Goal: Information Seeking & Learning: Check status

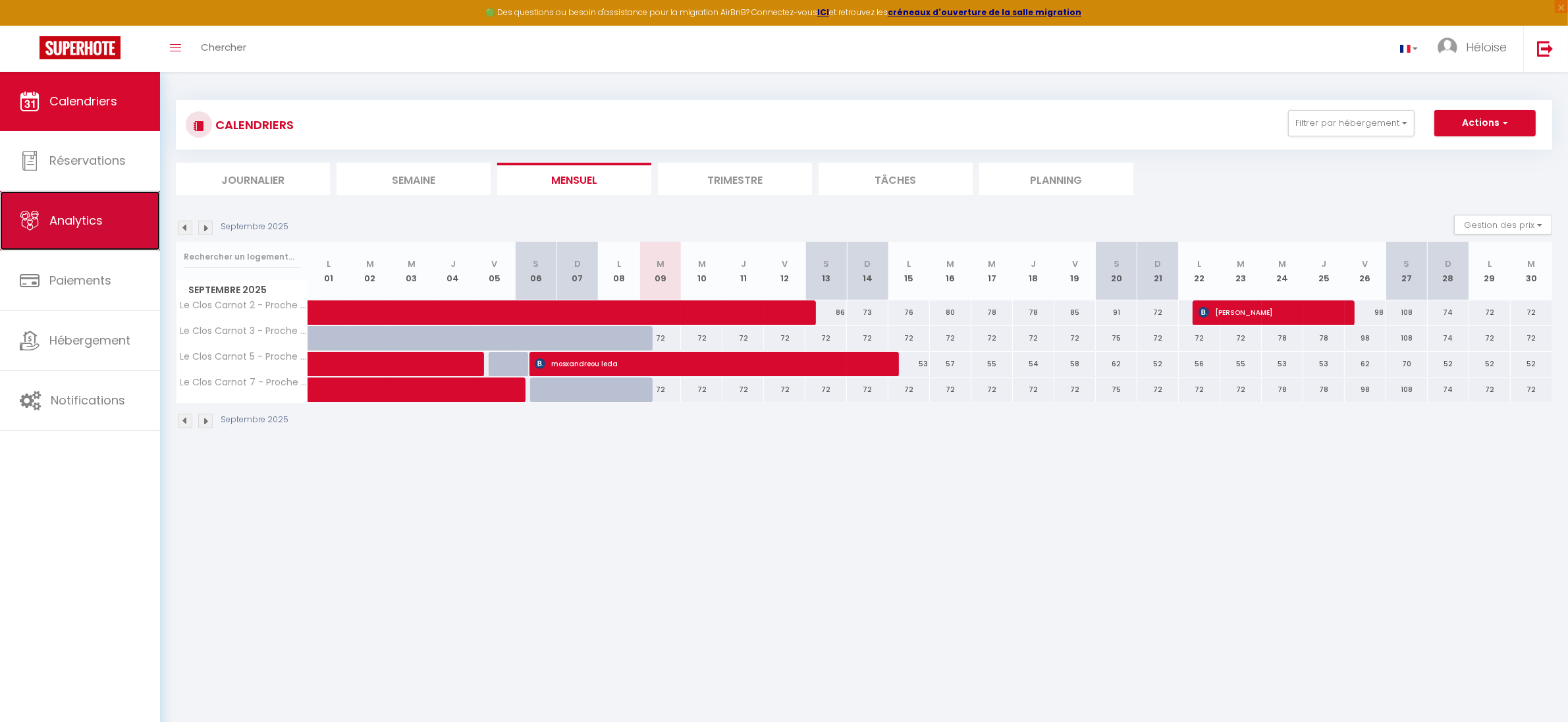
click at [65, 205] on link "Analytics" at bounding box center [80, 221] width 160 height 59
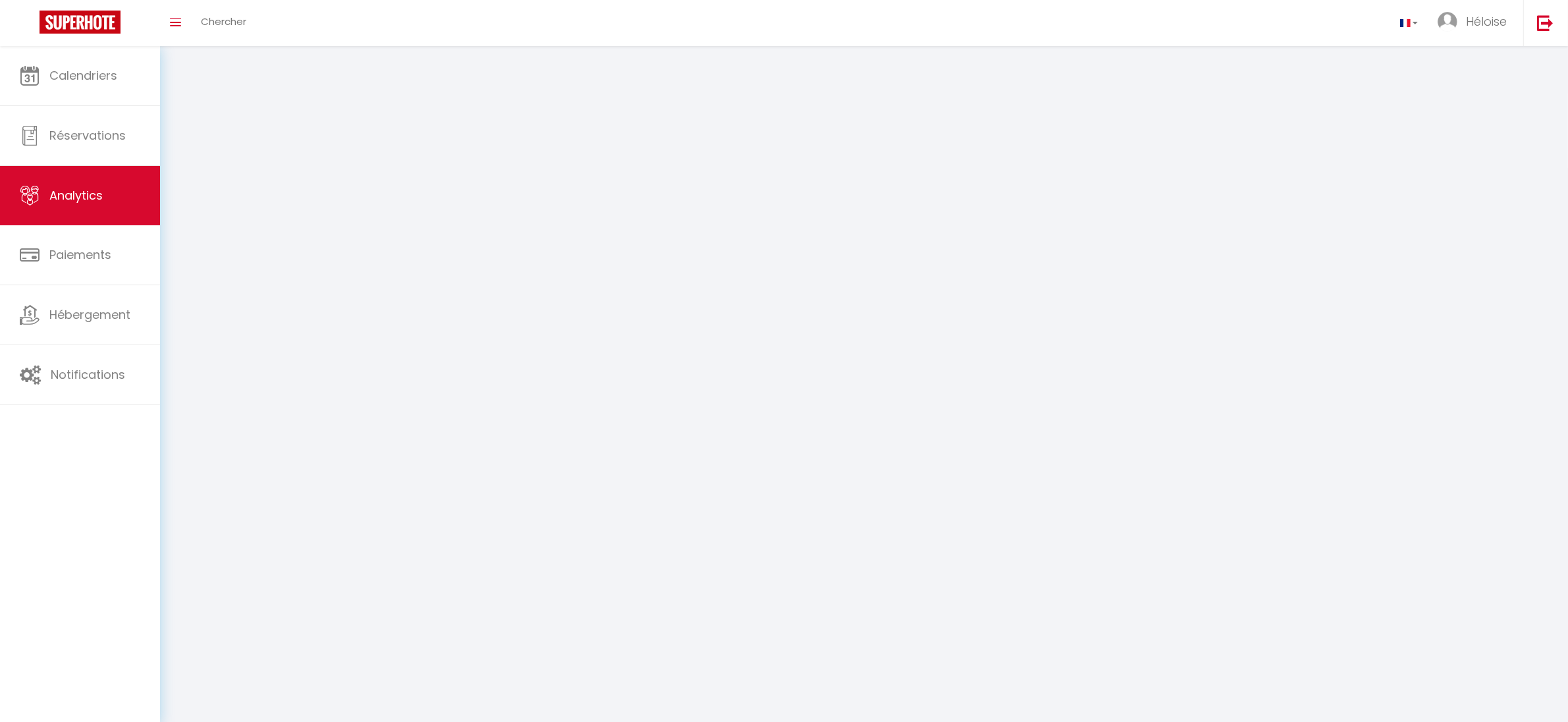
select select "2025"
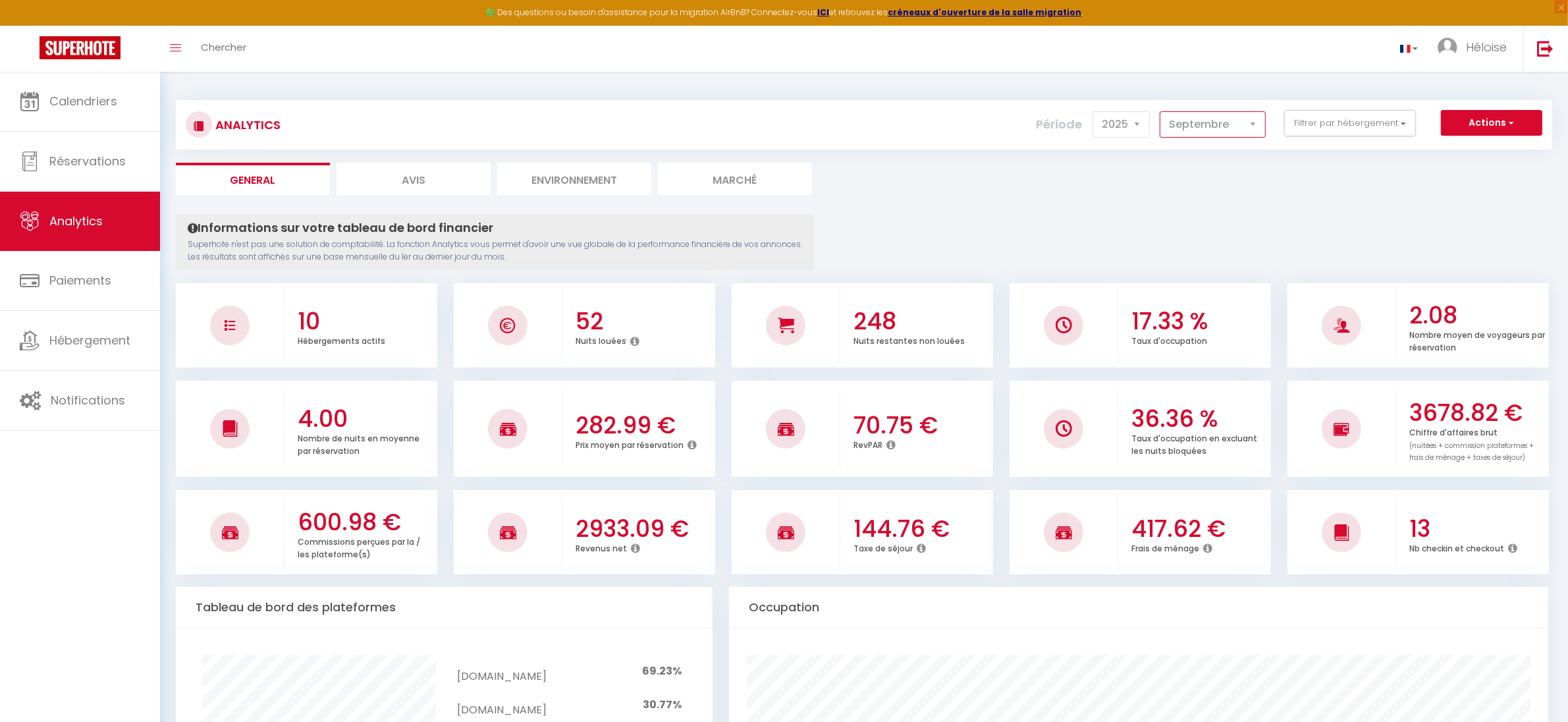
click at [1223, 133] on select "[PERSON_NAME] Mars [PERSON_NAME] Juin Juillet Août Septembre Octobre Novembre D…" at bounding box center [1213, 124] width 106 height 26
select select "8"
click at [1160, 111] on select "[PERSON_NAME] Mars [PERSON_NAME] Juin Juillet Août Septembre Octobre Novembre D…" at bounding box center [1213, 124] width 106 height 26
checkbox Conciergerie "false"
checkbox Spacieuse "false"
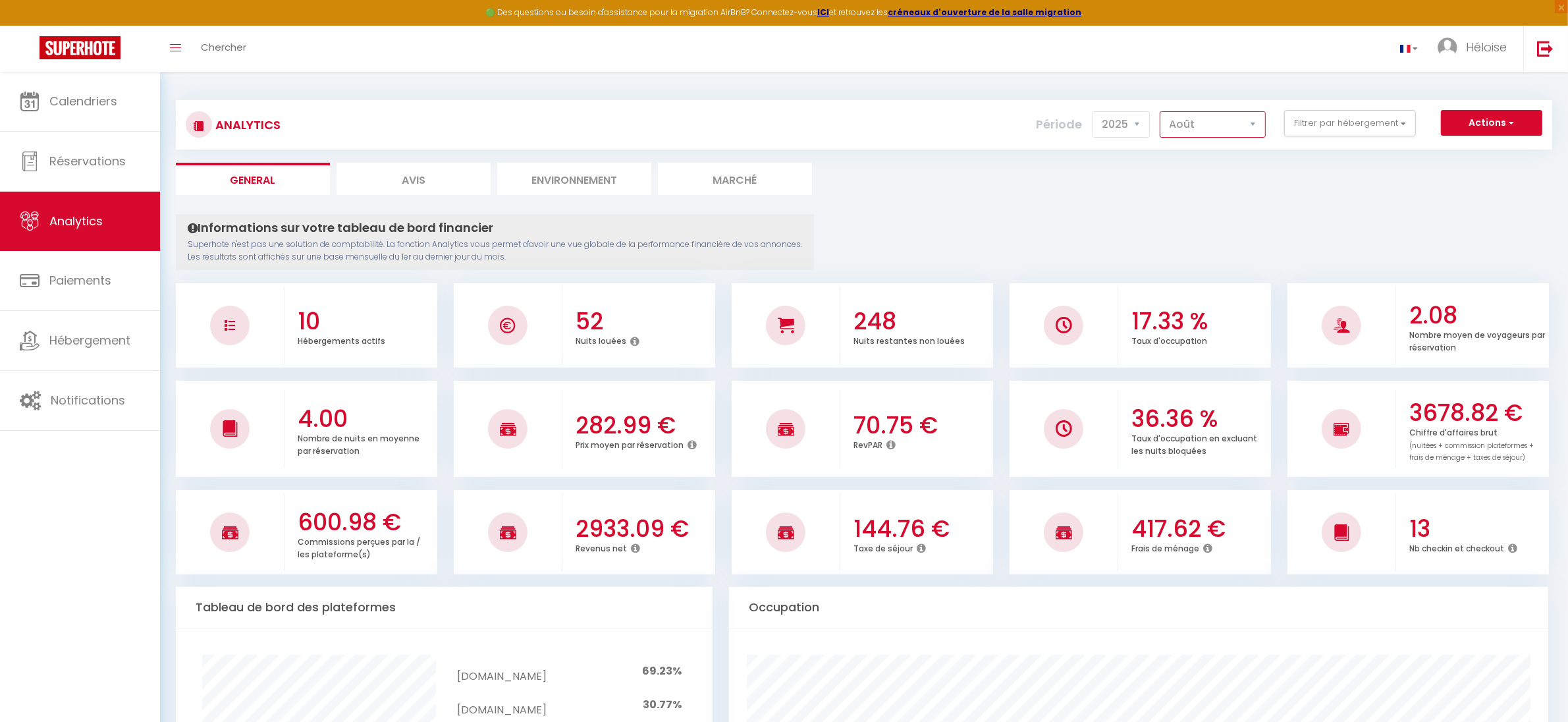
checkbox Aéroport "false"
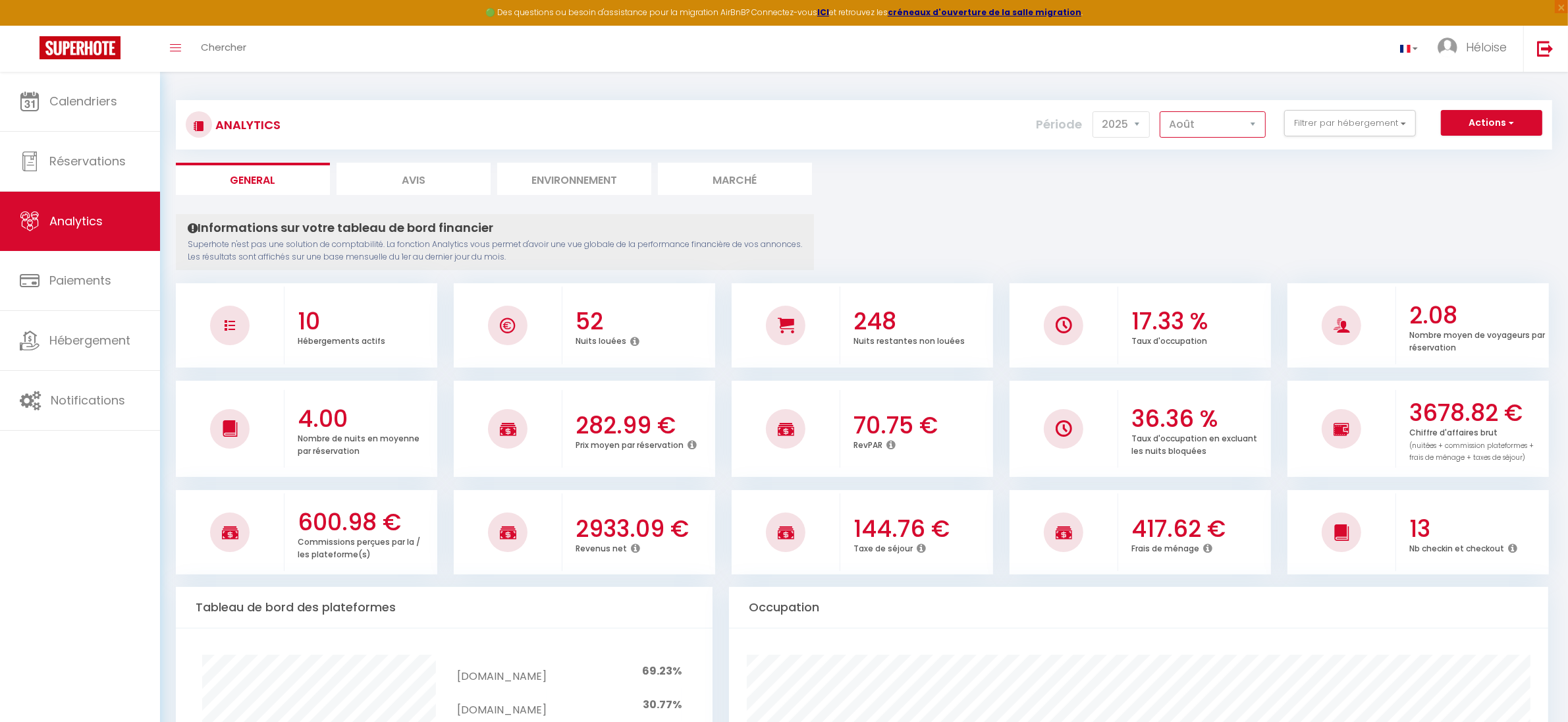
checkbox Amiens "false"
checkbox Commodités "false"
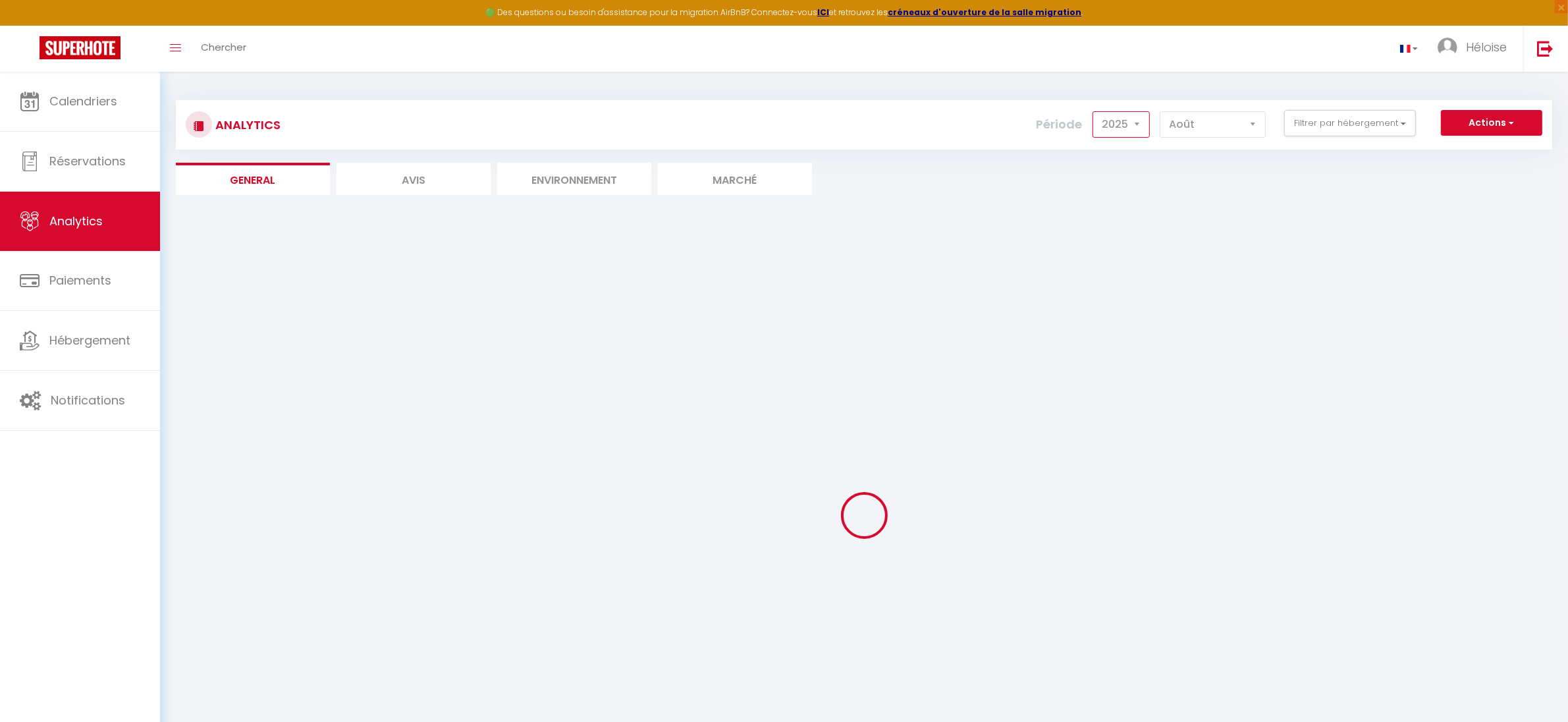
click at [1135, 120] on select "2014 2015 2016 2017 2018 2019 2020 2021 2022 2023 2024 2025 2026 2027" at bounding box center [1120, 124] width 57 height 26
checkbox Conciergerie "false"
checkbox Spacieuse "false"
checkbox Aéroport "false"
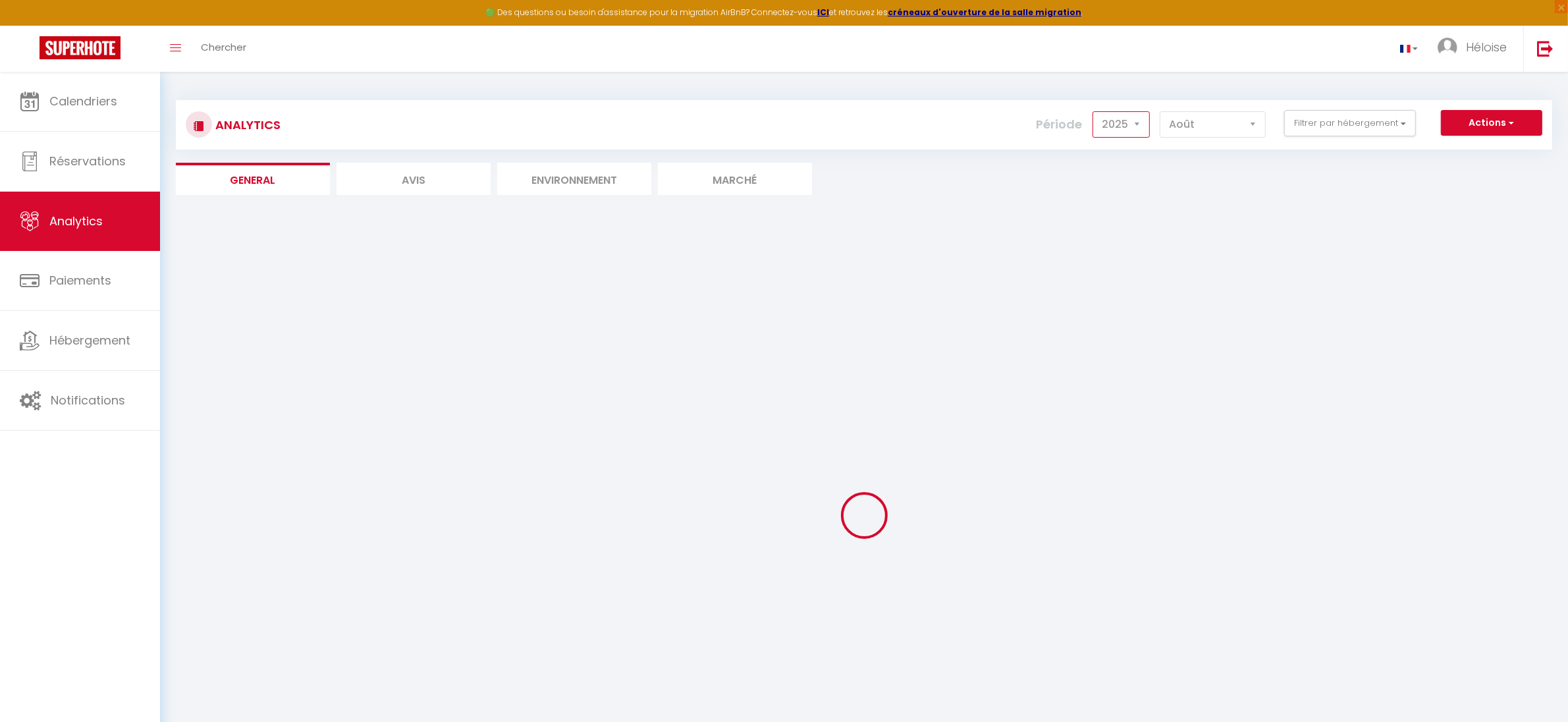
checkbox Aéroport "false"
checkbox Amiens "false"
checkbox Commodités "false"
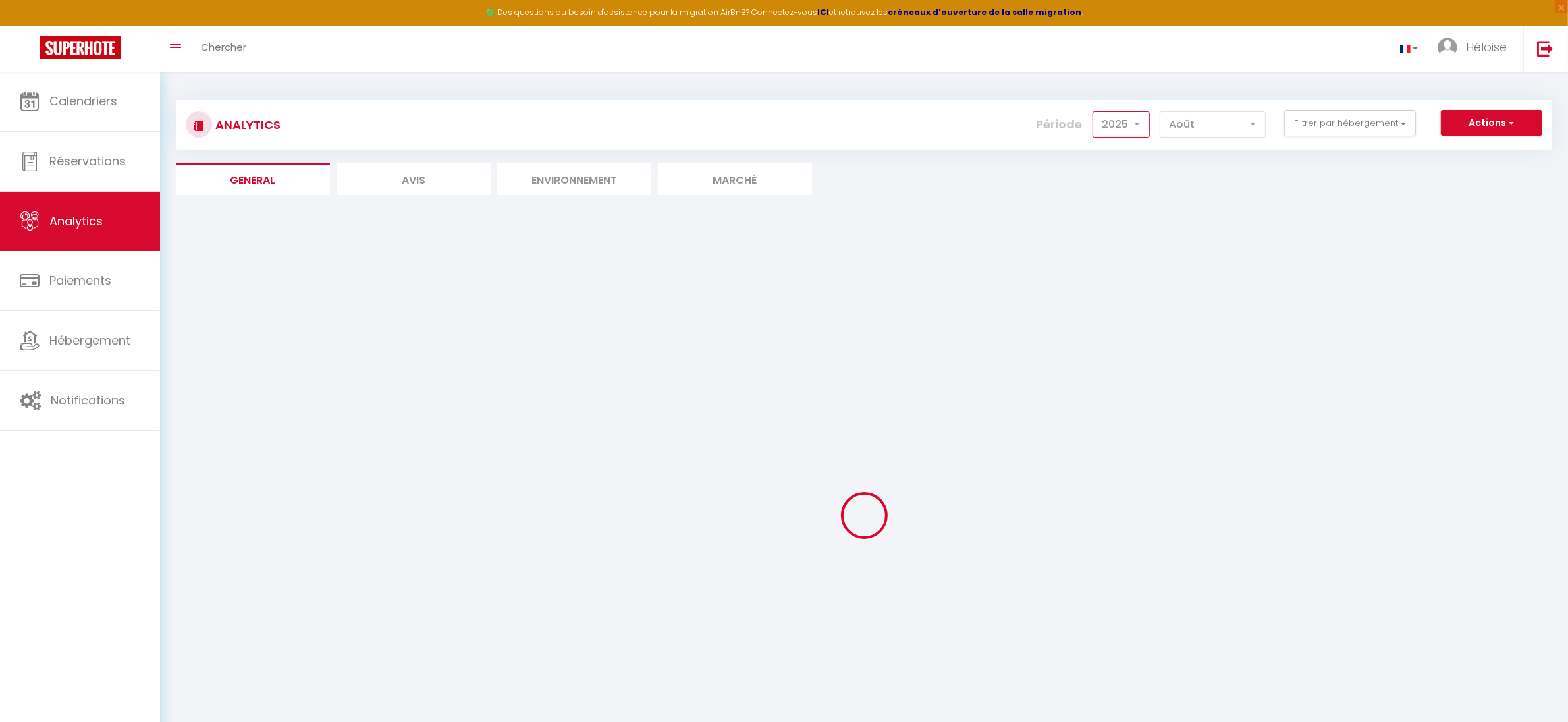
checkbox Commodités "false"
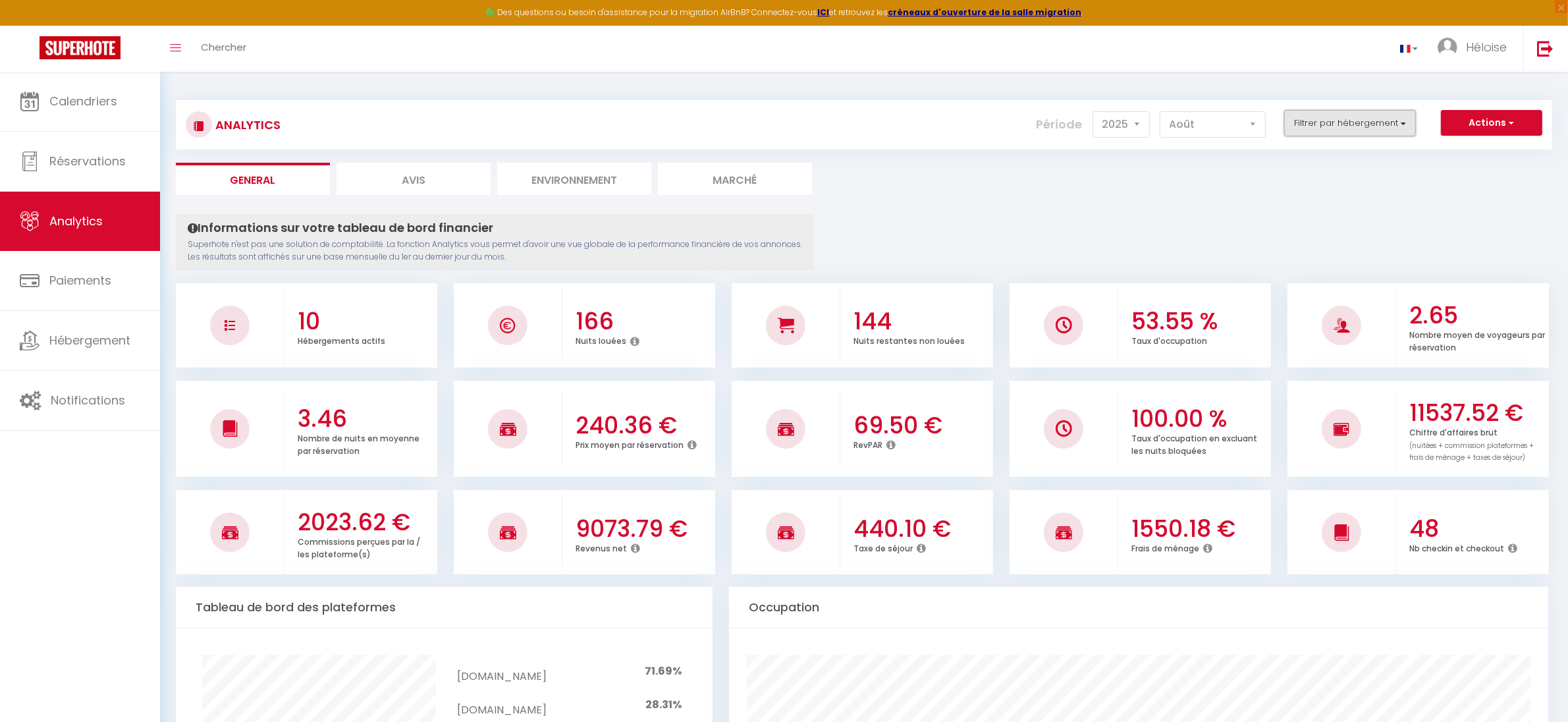
click at [1339, 123] on button "Filtrer par hébergement" at bounding box center [1349, 123] width 132 height 26
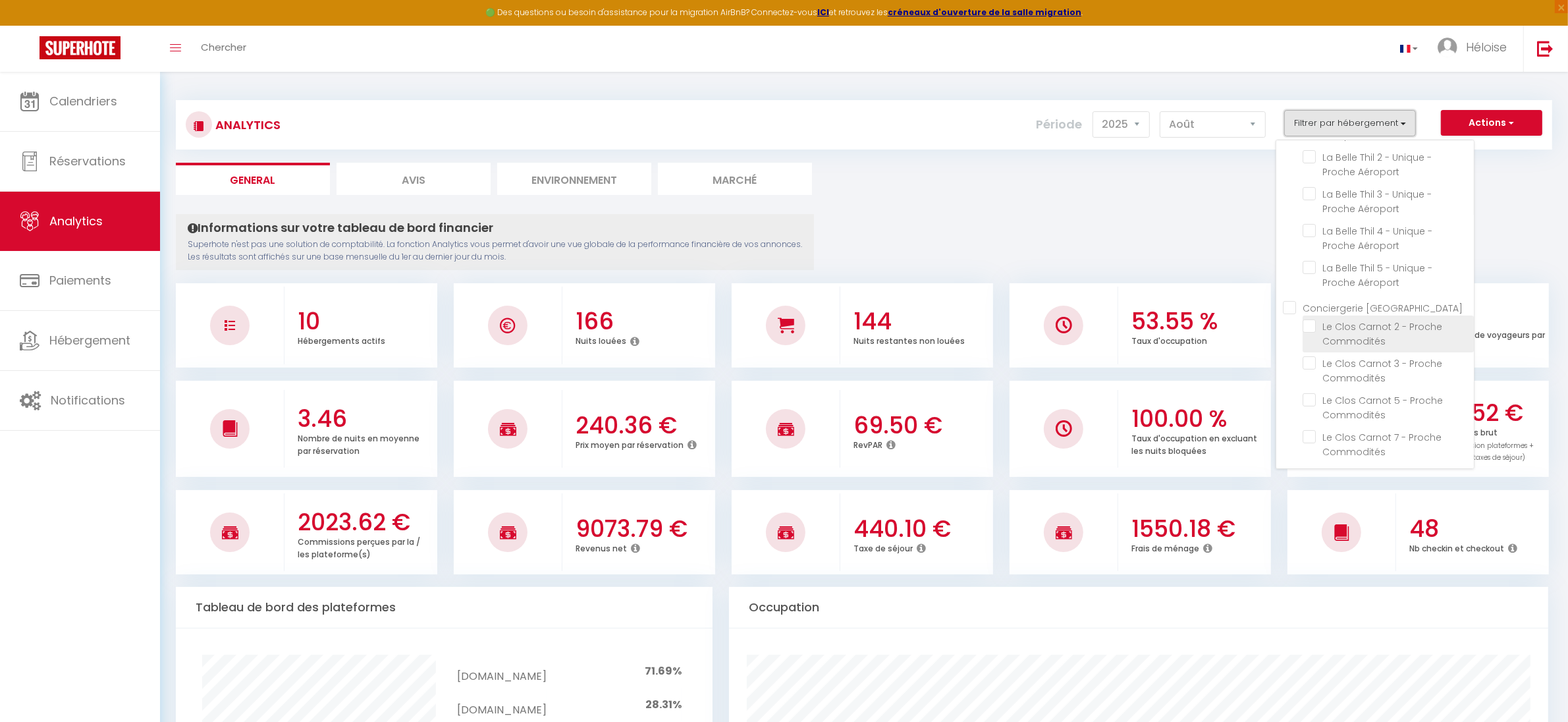
scroll to position [96, 0]
click at [1291, 301] on Amiens "Conciergerie [GEOGRAPHIC_DATA]" at bounding box center [1378, 303] width 191 height 13
checkbox Amiens "true"
checkbox Spacieuse "false"
checkbox Aéroport "false"
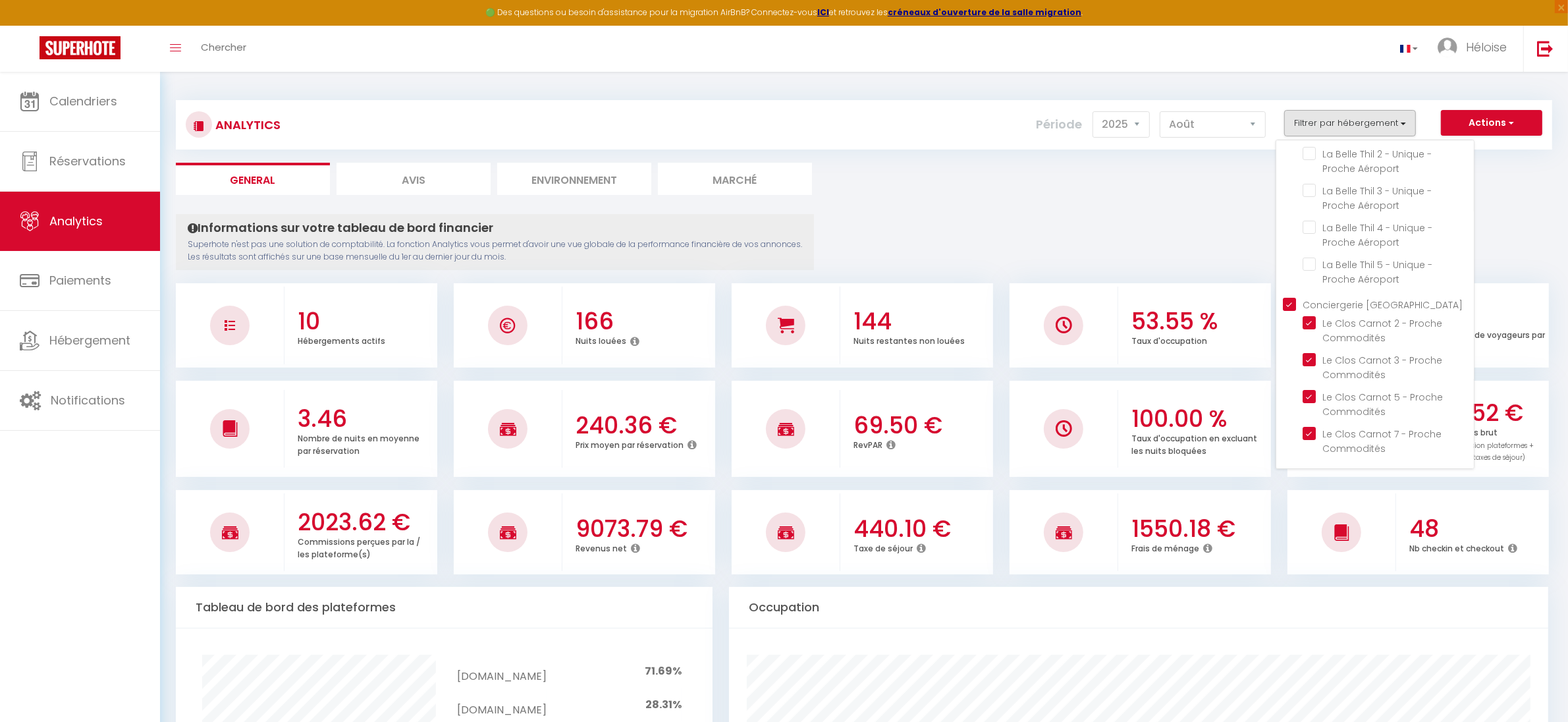
checkbox Aéroport "false"
checkbox Commodités "true"
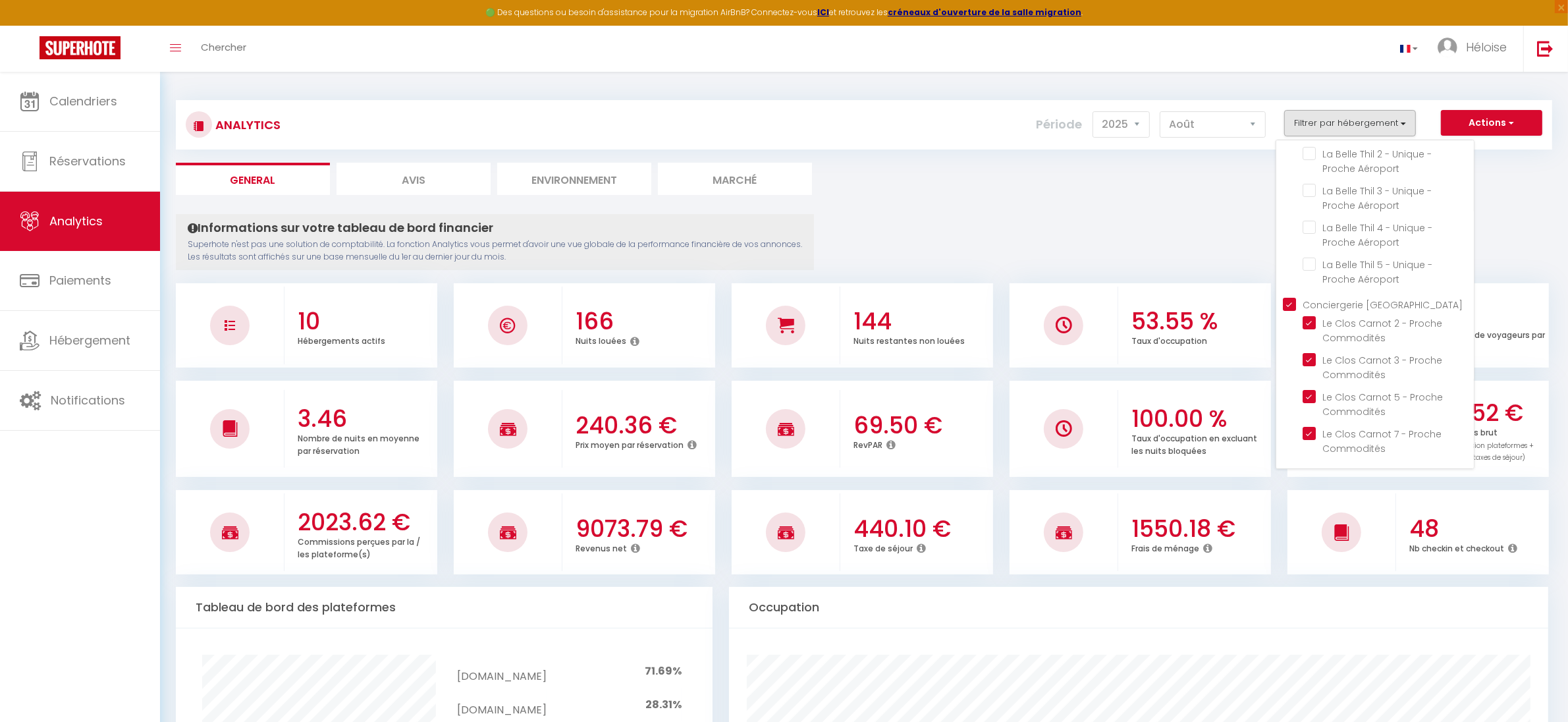
checkbox Commodités "true"
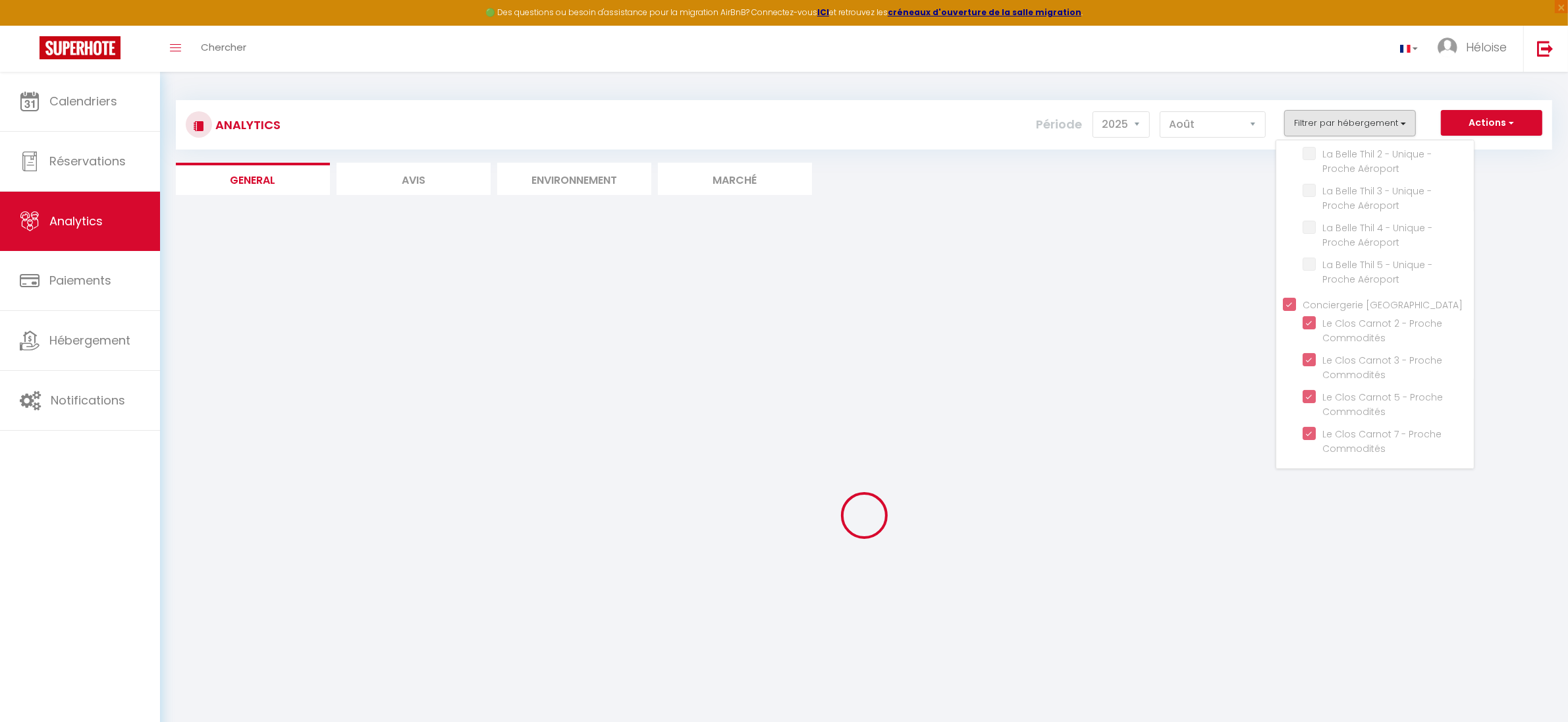
checkbox Spacieuse "false"
checkbox Aéroport "false"
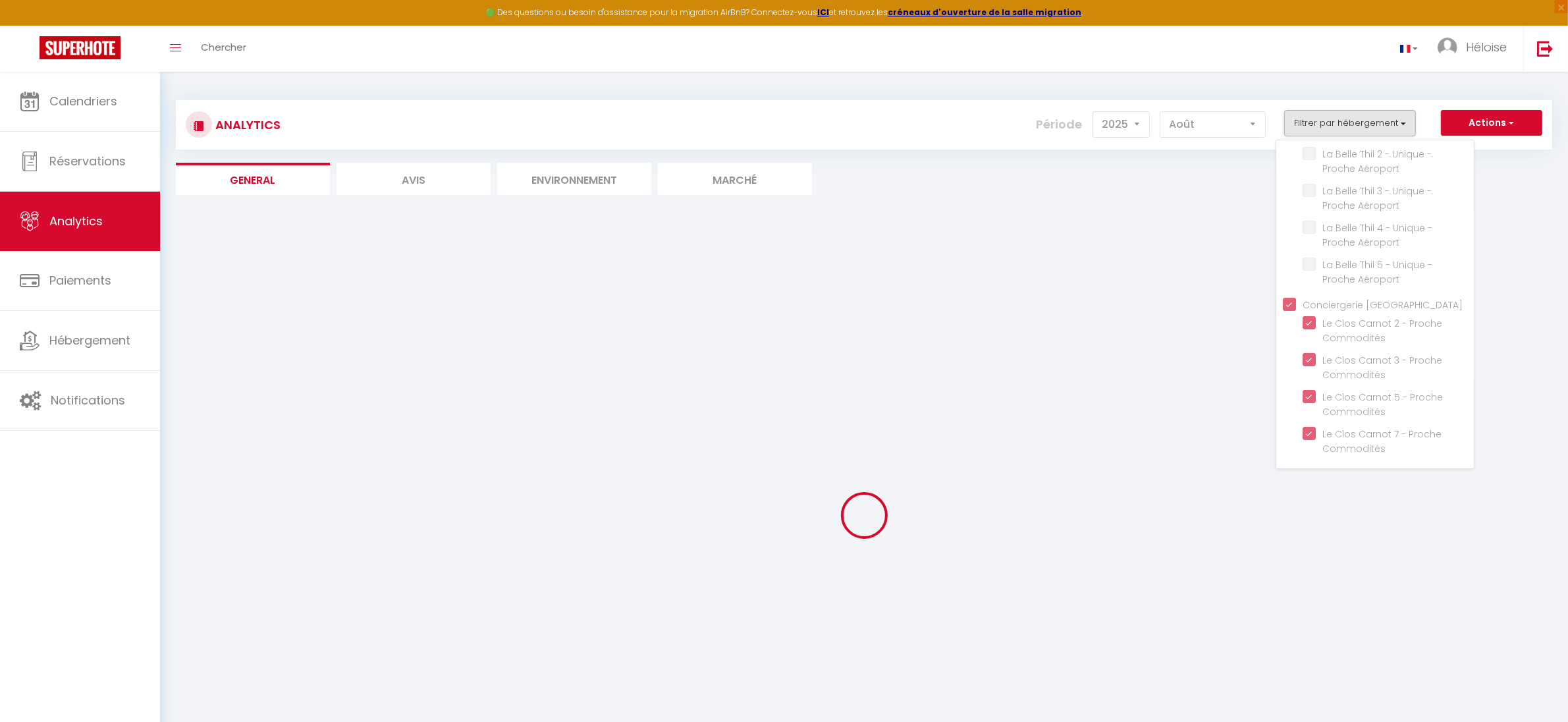
checkbox Aéroport "false"
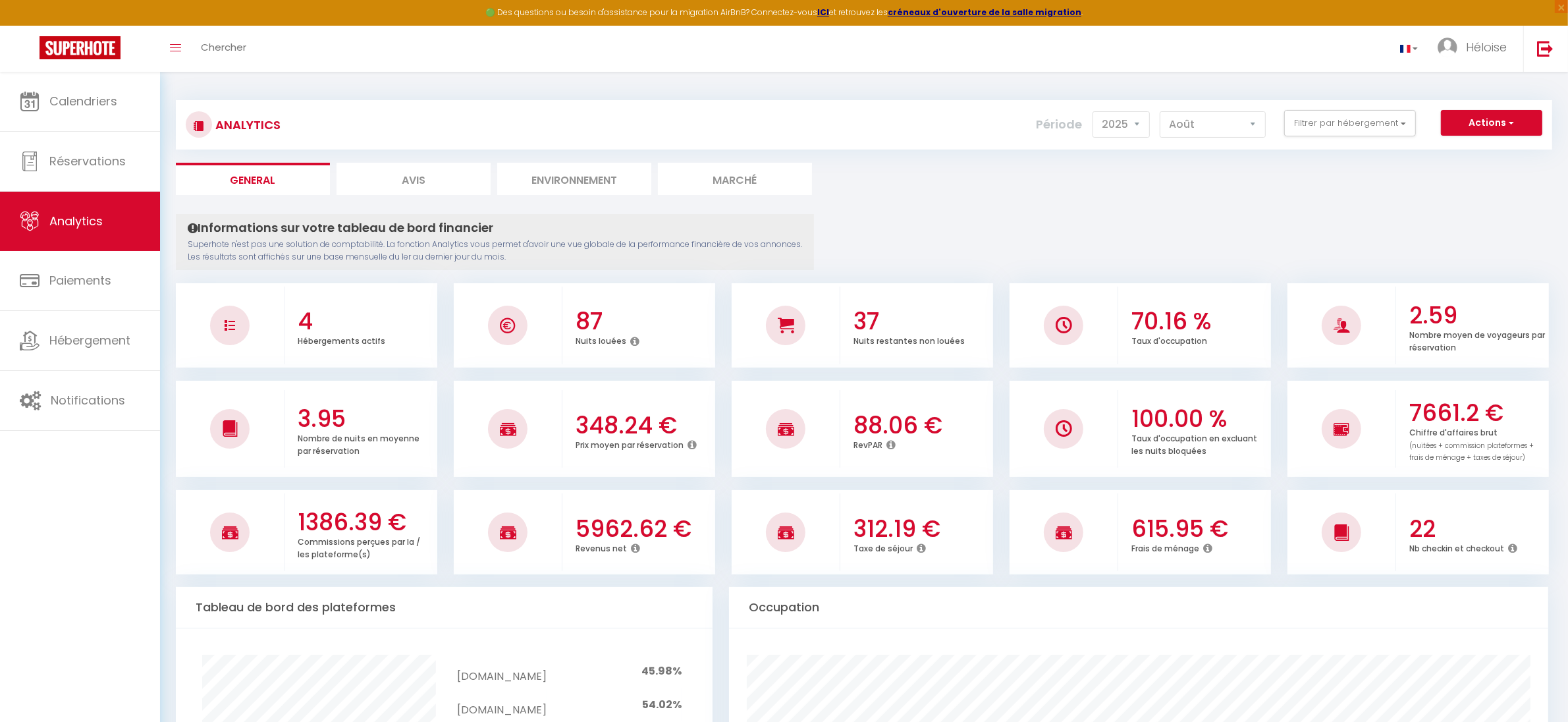
click at [634, 546] on icon at bounding box center [635, 548] width 9 height 10
click at [629, 572] on li "5962.62 € Revenus net" at bounding box center [584, 532] width 261 height 84
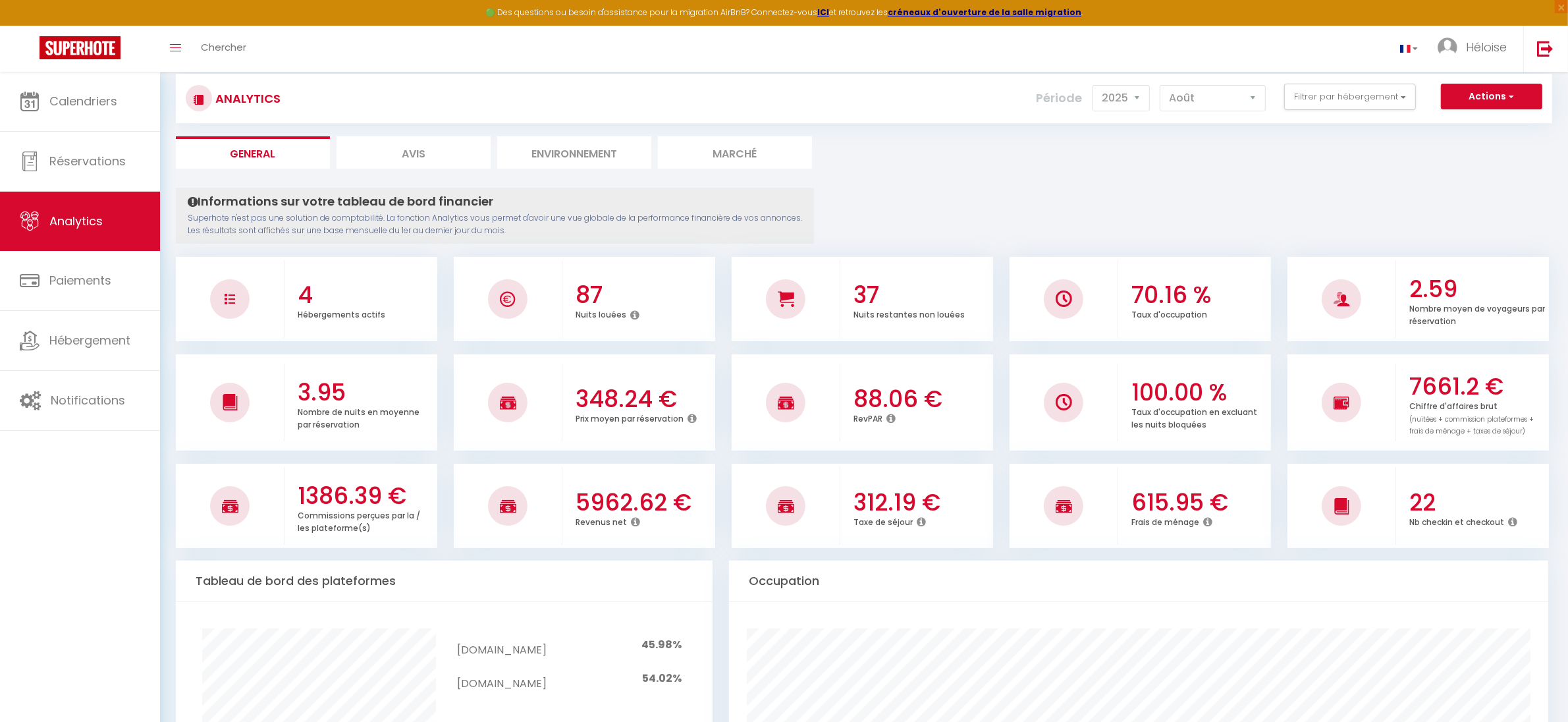
scroll to position [0, 0]
